Goal: Information Seeking & Learning: Learn about a topic

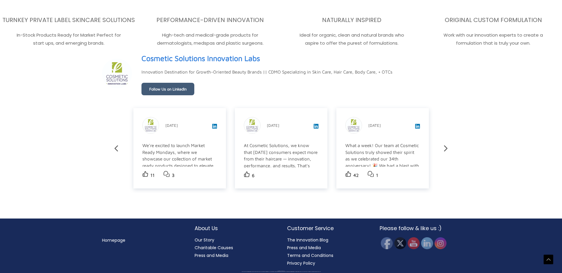
scroll to position [1051, 0]
click at [202, 241] on link "Our Story" at bounding box center [204, 240] width 20 height 6
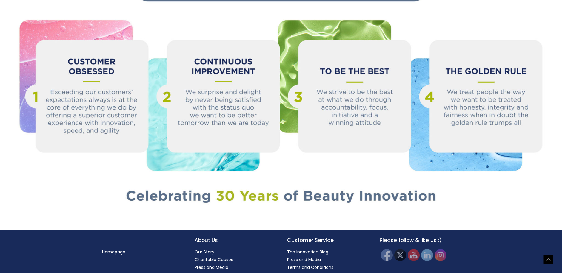
scroll to position [663, 0]
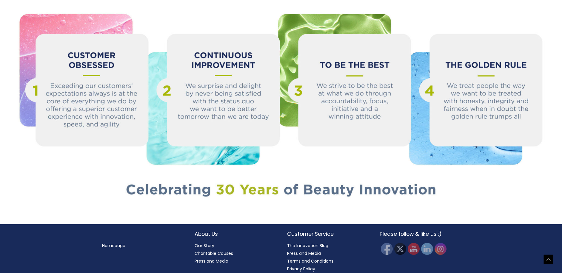
click at [196, 243] on link "Our Story" at bounding box center [204, 246] width 20 height 6
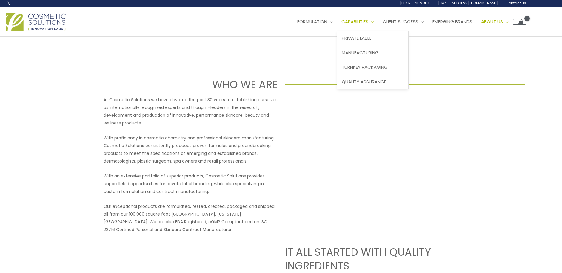
click at [361, 21] on span "Capabilities" at bounding box center [354, 21] width 27 height 6
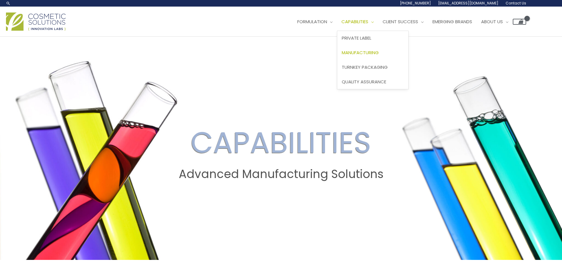
click at [376, 51] on span "Manufacturing" at bounding box center [359, 53] width 37 height 6
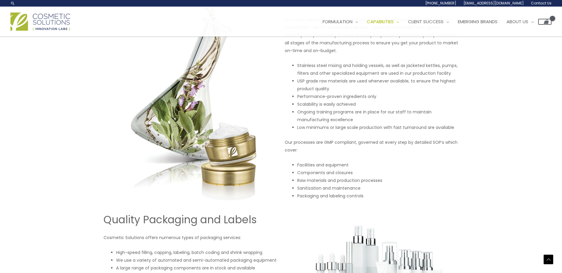
scroll to position [296, 0]
